Goal: Task Accomplishment & Management: Complete application form

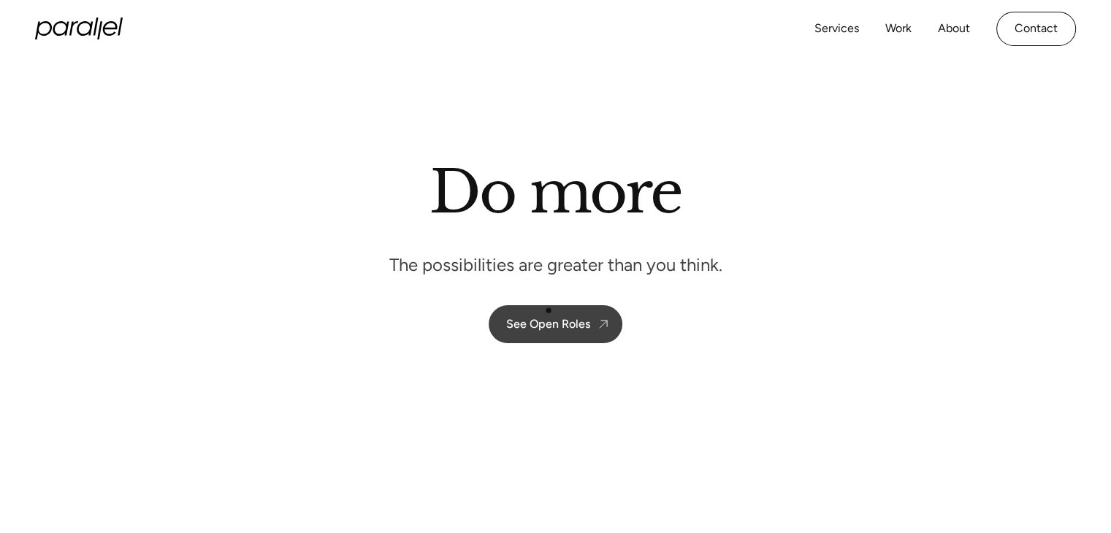
click at [549, 310] on link "See Open Roles" at bounding box center [556, 324] width 134 height 38
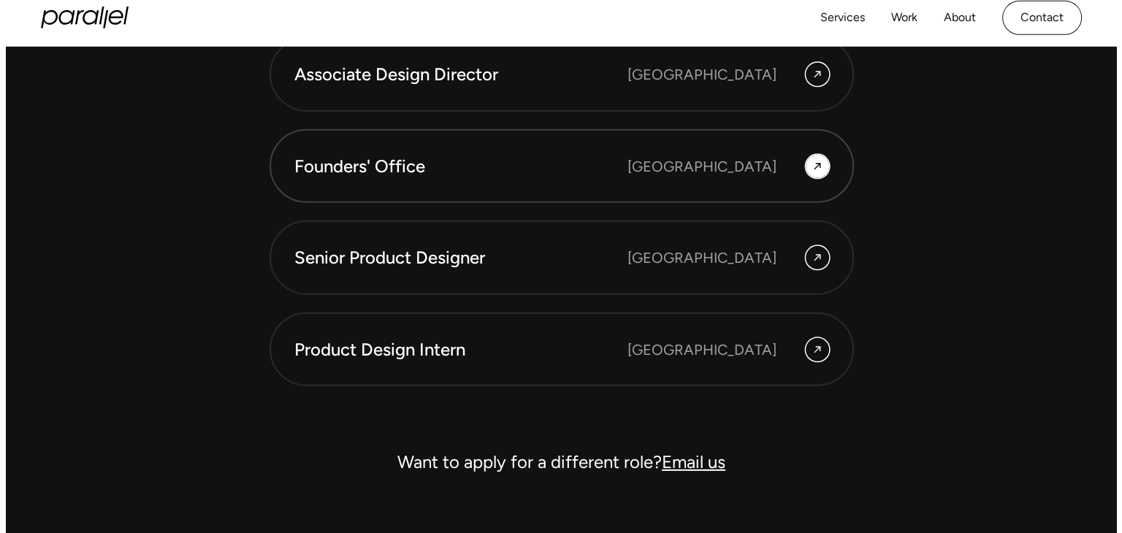
scroll to position [3993, 0]
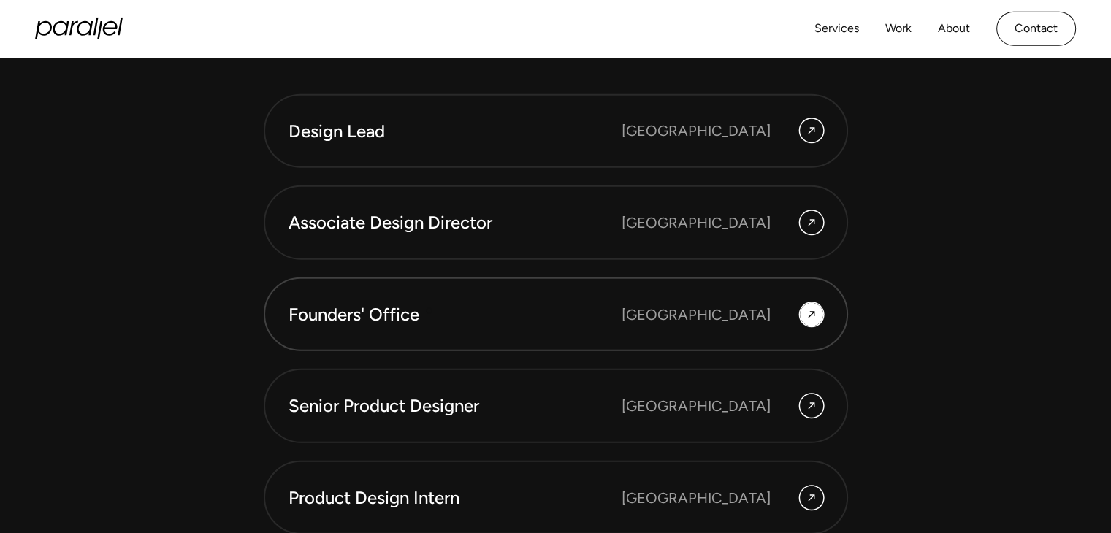
click at [430, 310] on div "Founders' Office" at bounding box center [455, 314] width 333 height 25
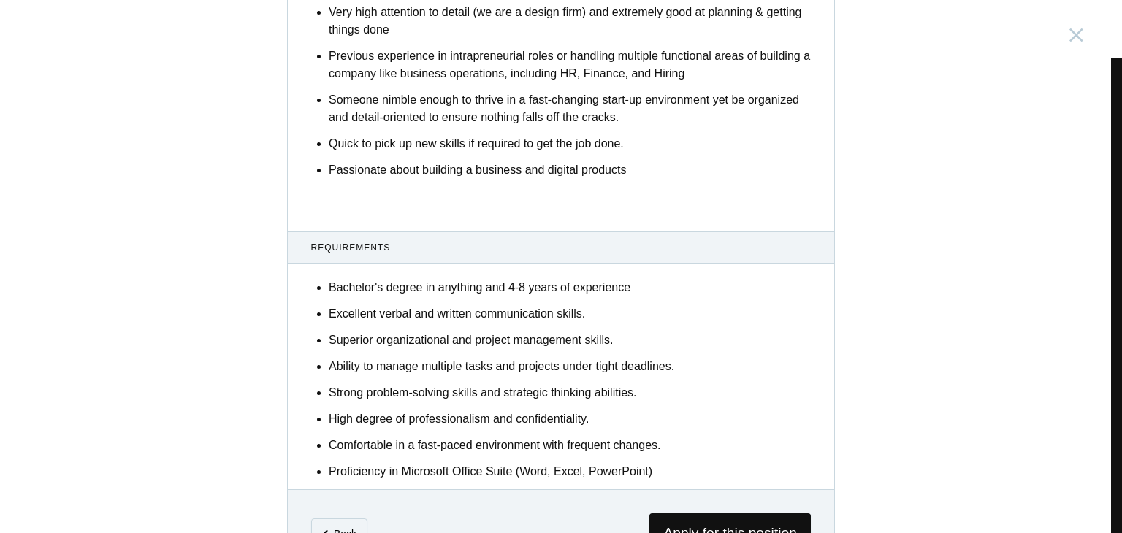
scroll to position [862, 0]
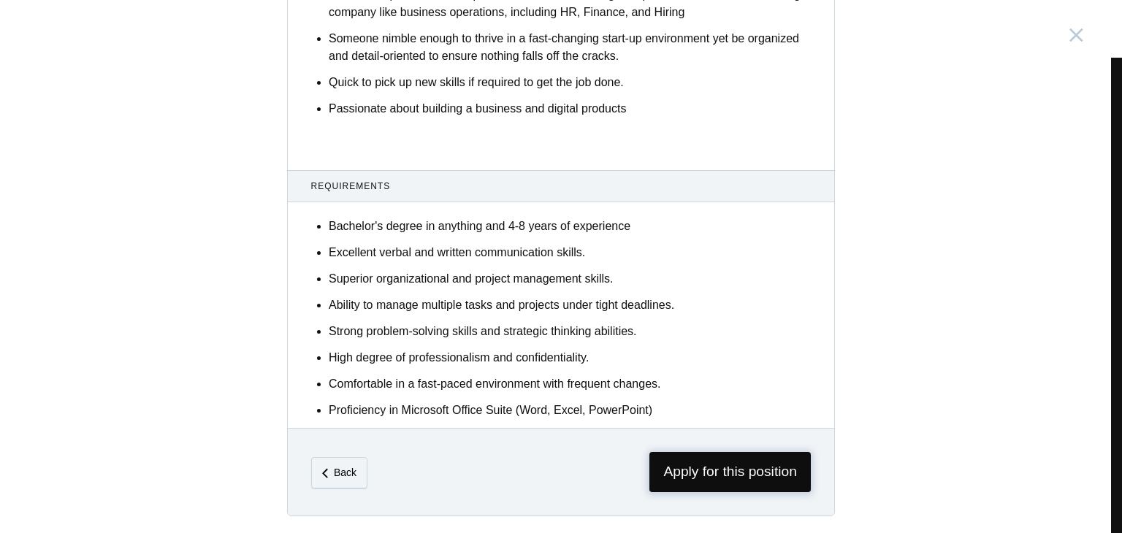
click at [681, 469] on span "Apply for this position" at bounding box center [729, 472] width 161 height 40
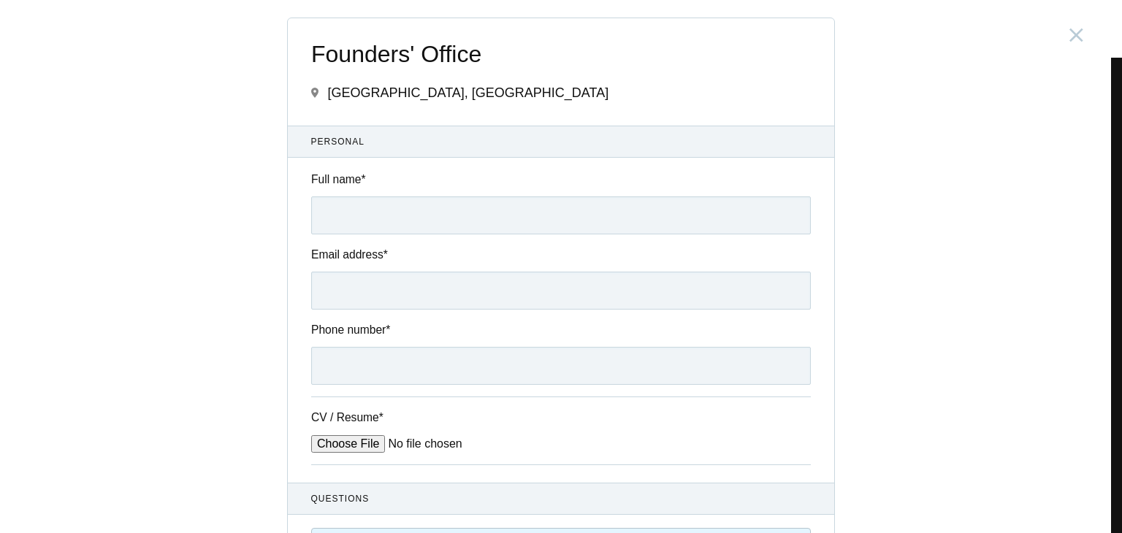
scroll to position [227, 0]
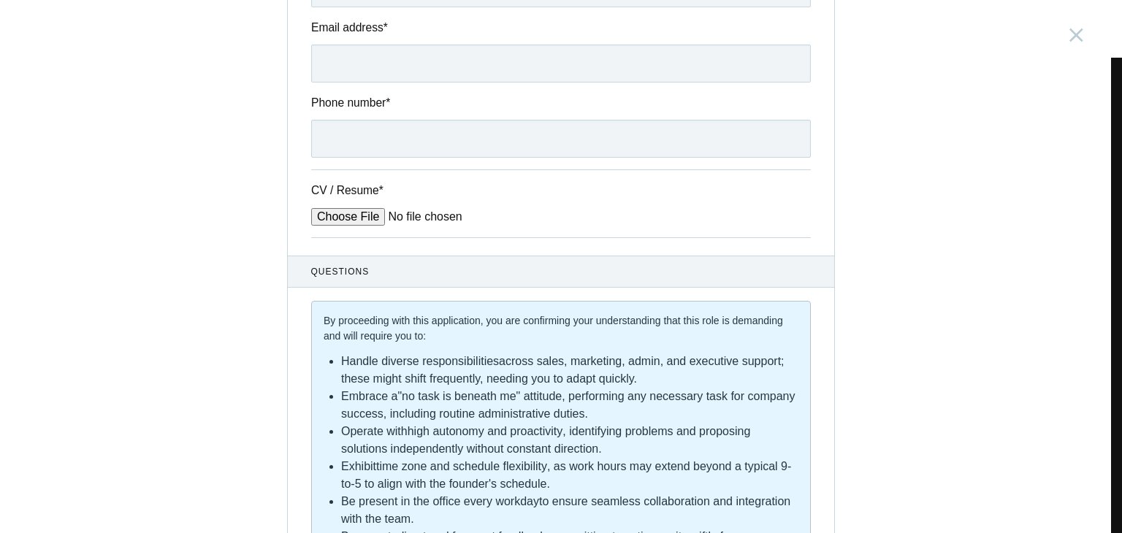
click at [327, 216] on input "CV / Resume *" at bounding box center [421, 217] width 221 height 18
type input "C:\fakepath\business_ops_analyst_sahil.pdf"
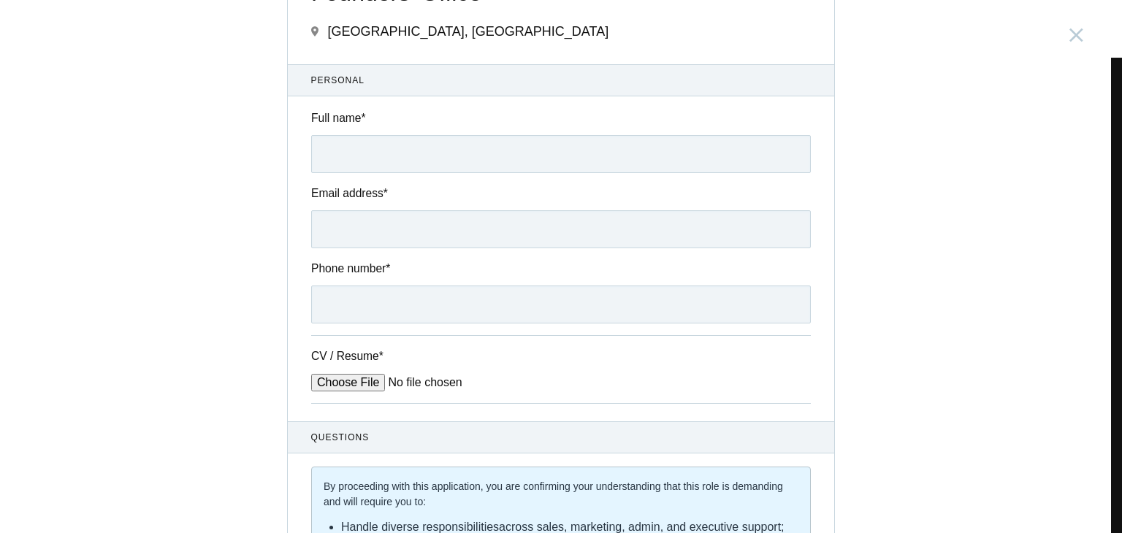
scroll to position [0, 0]
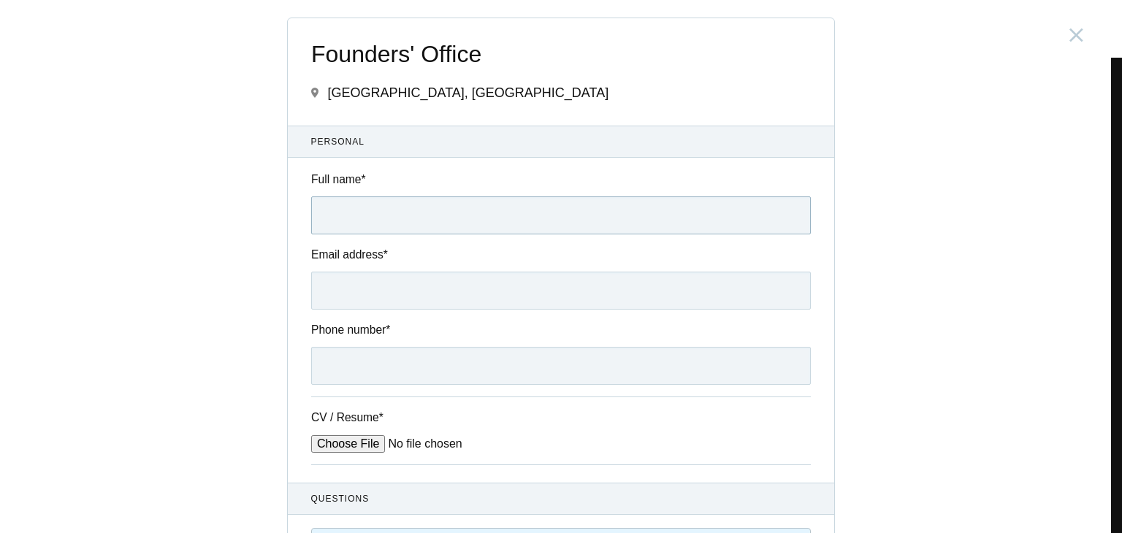
click at [359, 229] on input "Full name *" at bounding box center [561, 215] width 500 height 38
type input "[PERSON_NAME]"
type input "[EMAIL_ADDRESS][DOMAIN_NAME]"
type input "07738515239"
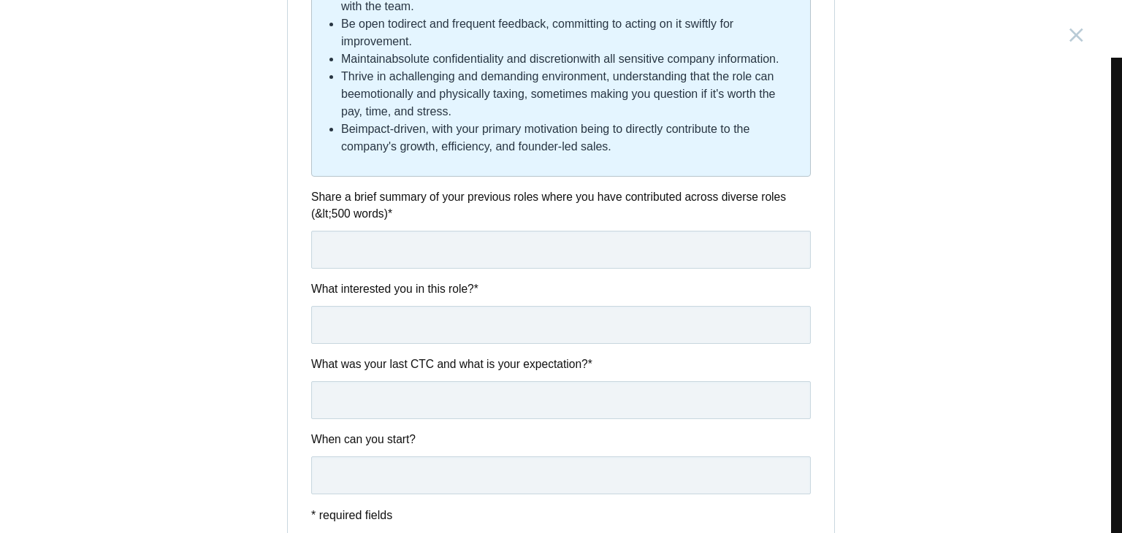
scroll to position [736, 0]
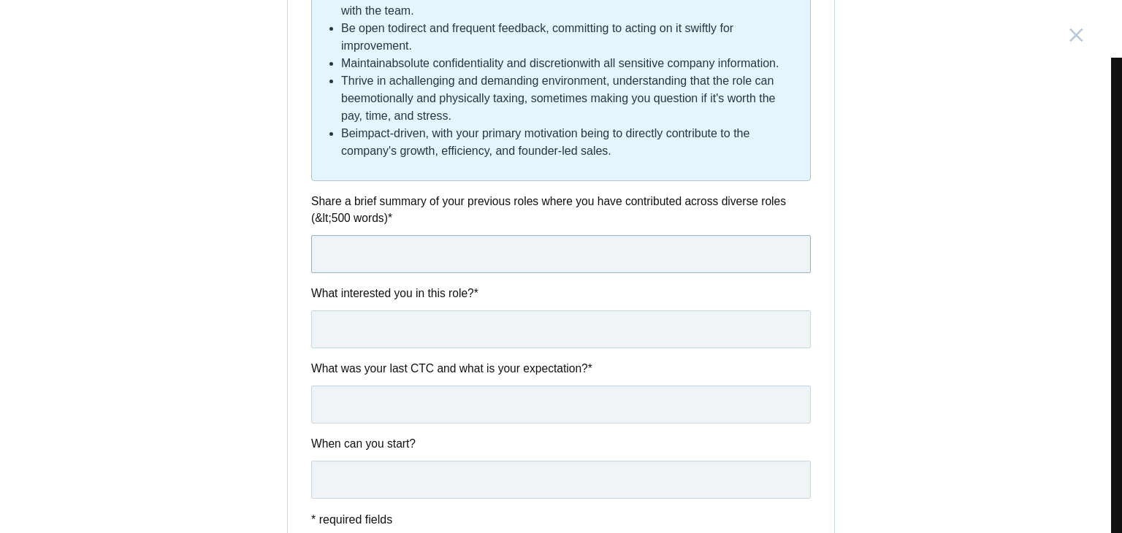
click at [429, 252] on input "text" at bounding box center [561, 254] width 500 height 38
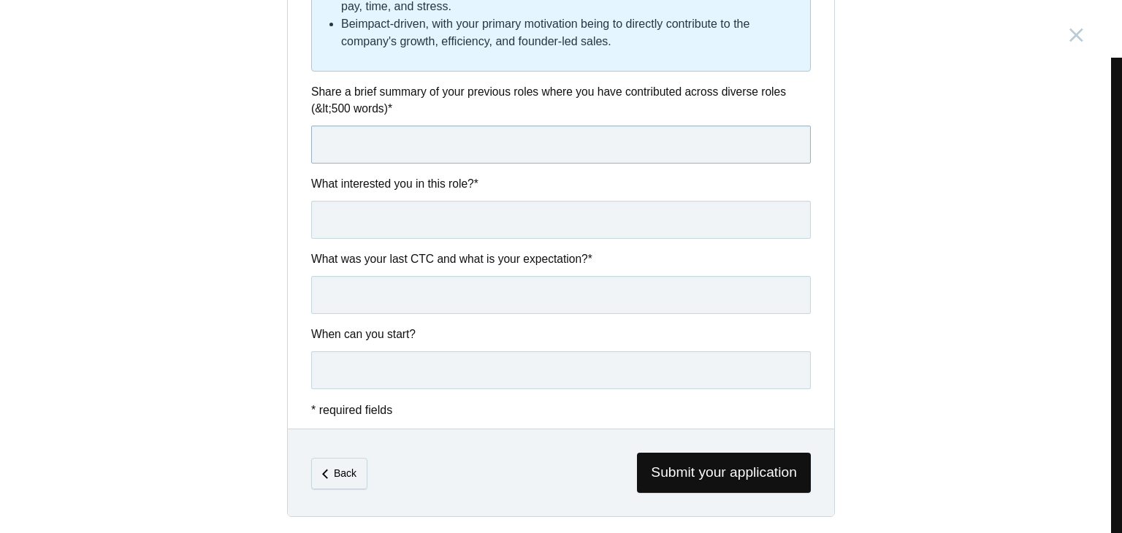
scroll to position [847, 0]
click at [386, 234] on input "text" at bounding box center [561, 218] width 500 height 38
click at [413, 302] on input "text" at bounding box center [561, 294] width 500 height 38
click at [392, 369] on input "text" at bounding box center [561, 369] width 500 height 38
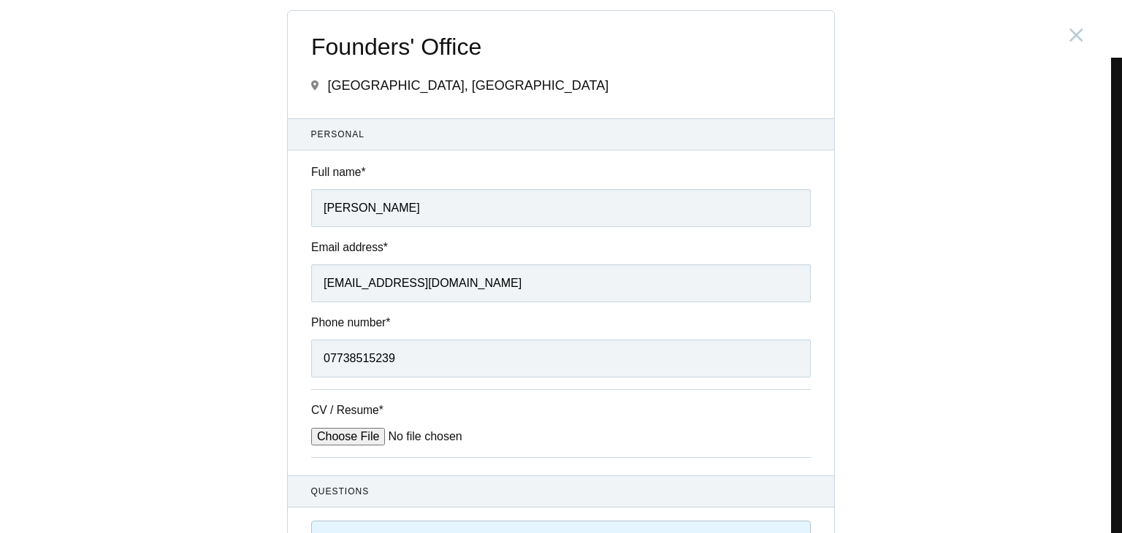
scroll to position [0, 0]
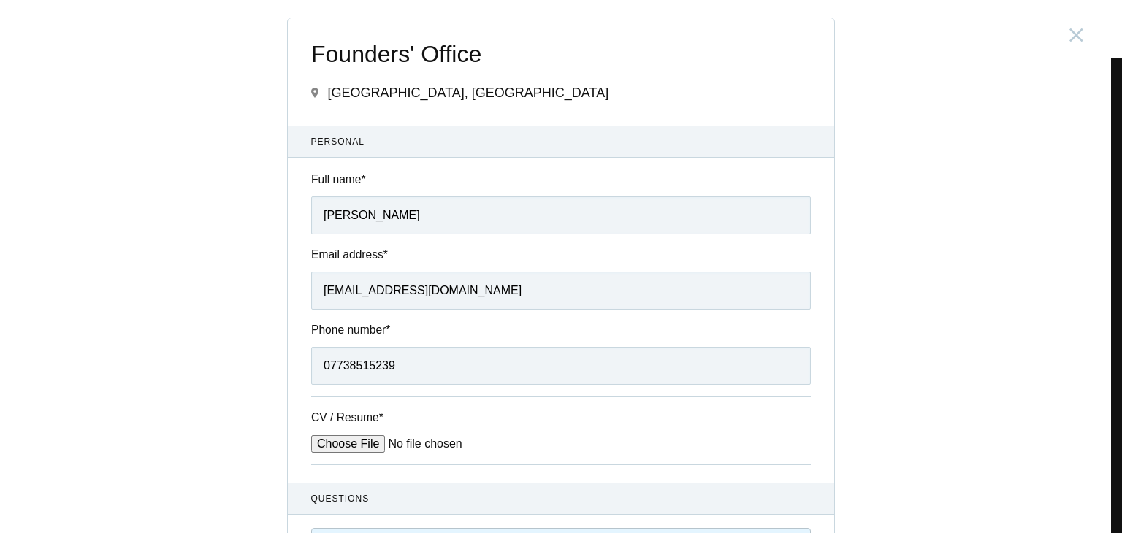
type input "Immediately"
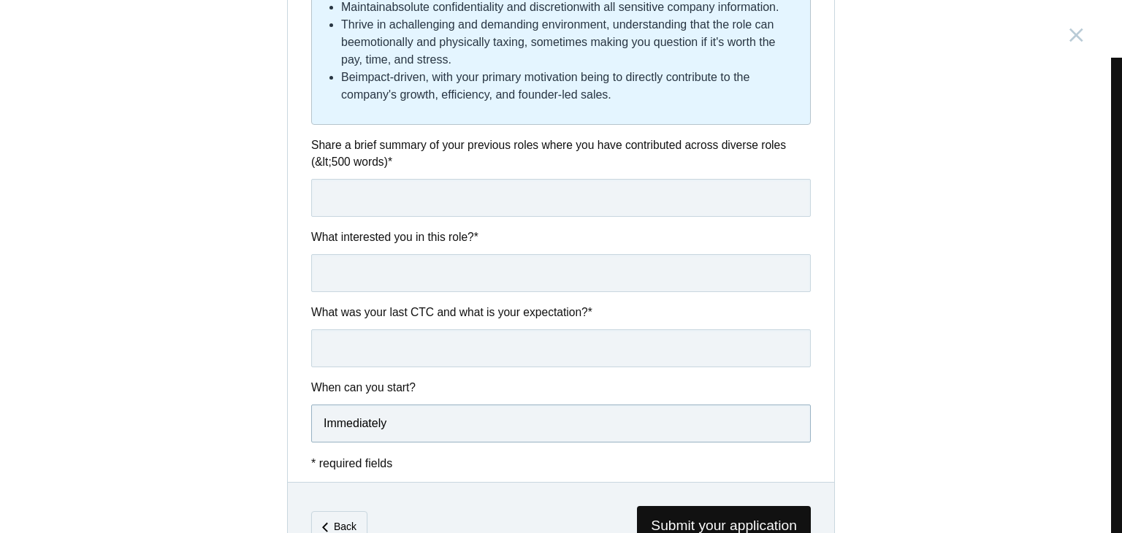
scroll to position [847, 0]
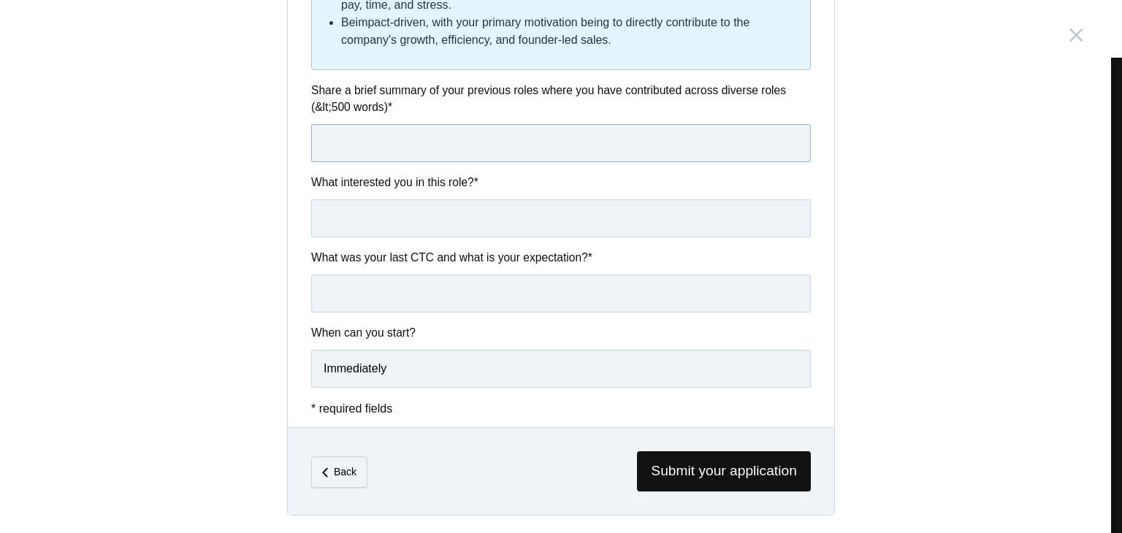
click at [377, 126] on input "text" at bounding box center [561, 143] width 500 height 38
paste input "Lore ips dolo sit ametc, A’el seddoe tempor incid utlabore etdolorem, aliquaeni…"
type input "Lore ips dolo sit ametc, A’el seddoe tempor incid utlabore etdolorem, aliquaeni…"
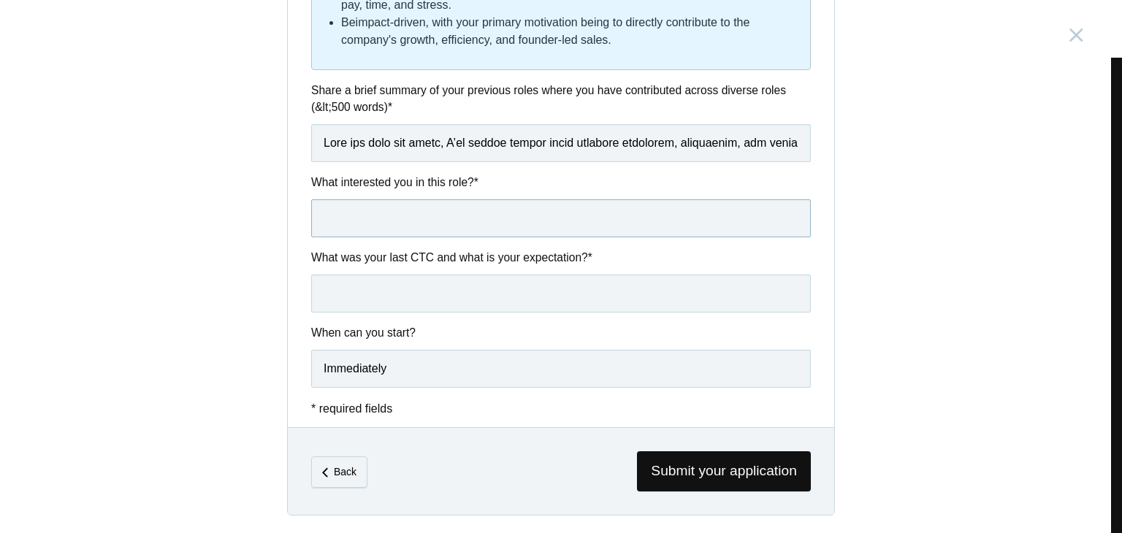
click at [394, 207] on input "text" at bounding box center [561, 218] width 500 height 38
type input "v"
paste input "The Founder’s Office role at Parallel immediately resonated with me because it …"
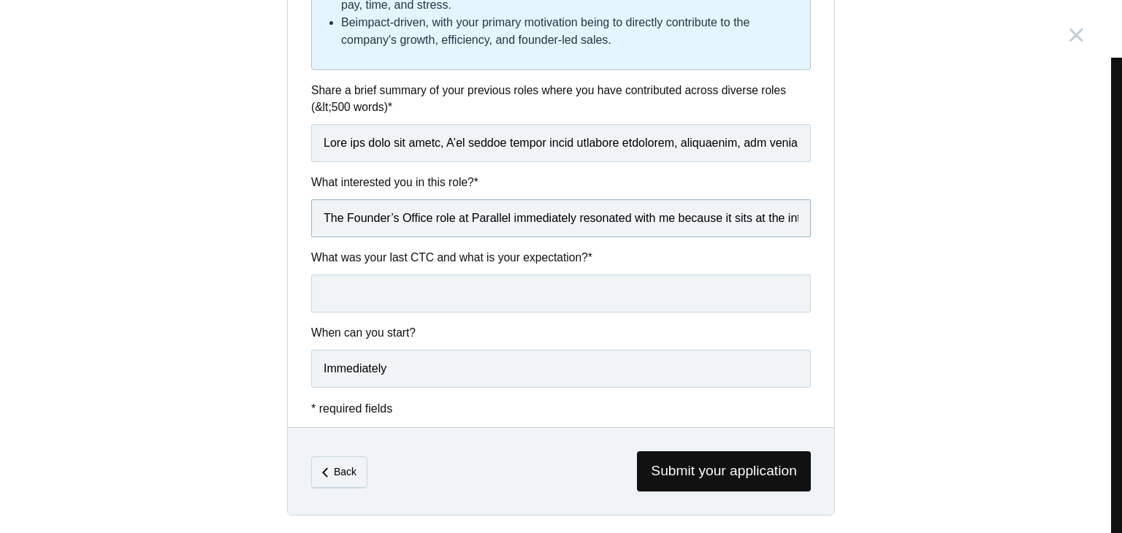
scroll to position [0, 3349]
type input "The Founder’s Office role at Parallel immediately resonated with me because it …"
click at [381, 294] on input "text" at bounding box center [561, 294] width 500 height 38
type input "5 LPA CTC, 9 LPA"
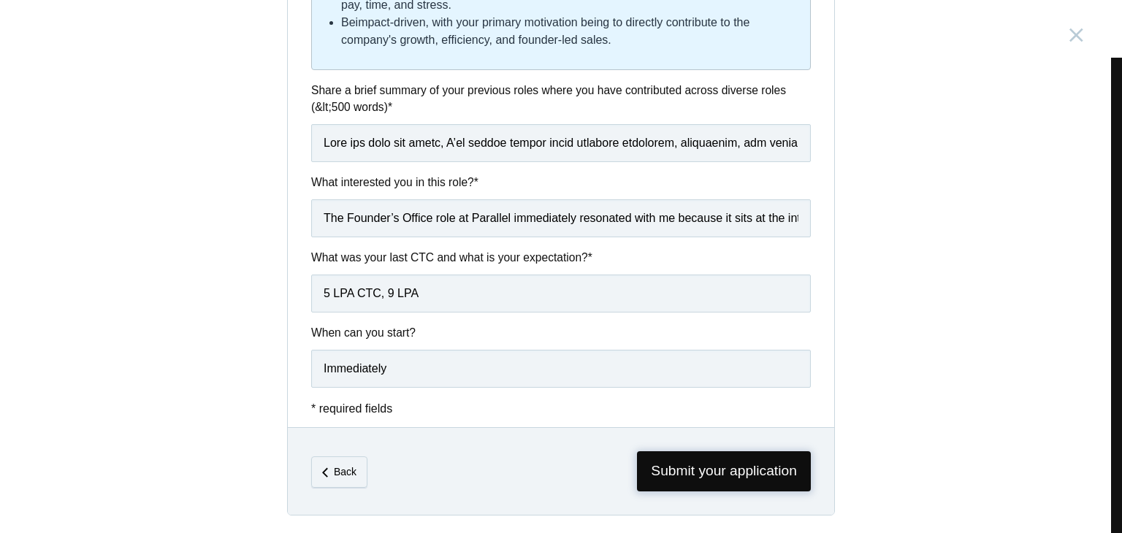
click at [648, 466] on span "Submit your application" at bounding box center [724, 471] width 174 height 40
